Goal: Task Accomplishment & Management: Complete application form

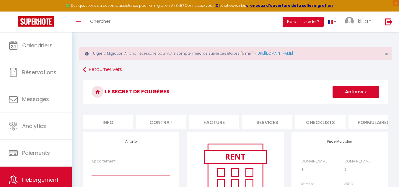
click at [109, 164] on select "Appartement" at bounding box center [131, 169] width 79 height 11
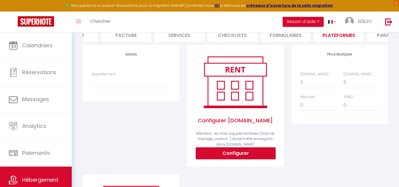
click at [211, 158] on button "Configurer" at bounding box center [236, 153] width 80 height 12
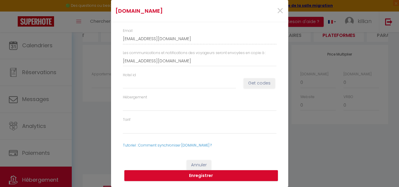
select select
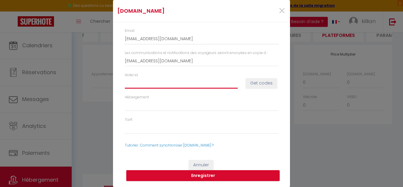
click at [190, 86] on input "Hotel id" at bounding box center [181, 83] width 113 height 11
type input "1"
select select
type input "14"
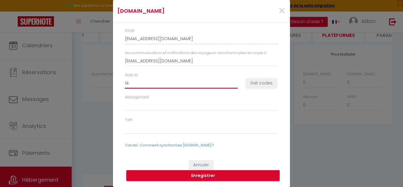
select select
type input "149"
select select
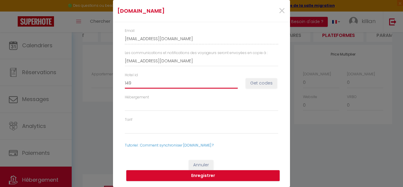
type input "1491"
select select
type input "14913"
select select
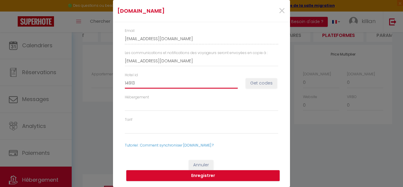
select select
type input "149131"
select select
type input "1491310"
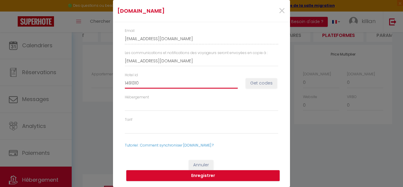
select select
type input "14913107"
select select
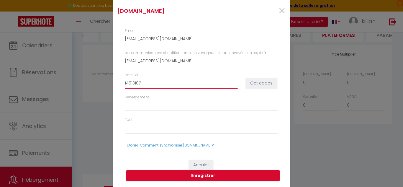
type input "14913107"
click at [261, 85] on button "Get codes" at bounding box center [261, 83] width 31 height 10
select select
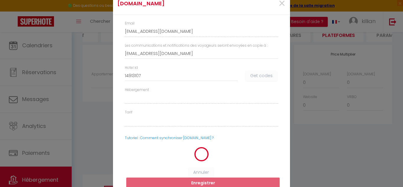
select select
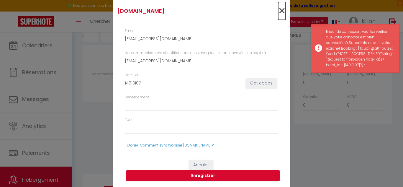
click at [279, 8] on span "×" at bounding box center [281, 11] width 7 height 18
